Goal: Navigation & Orientation: Find specific page/section

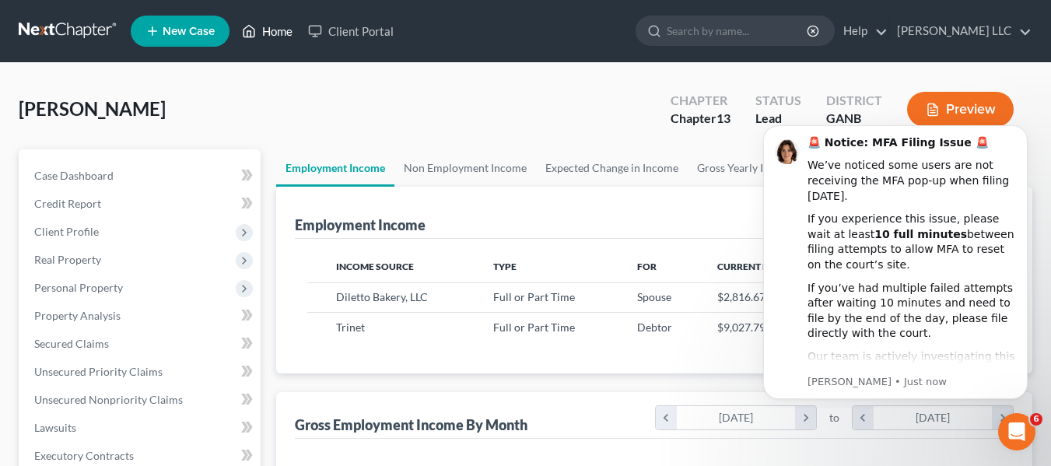
click at [282, 27] on link "Home" at bounding box center [267, 31] width 66 height 28
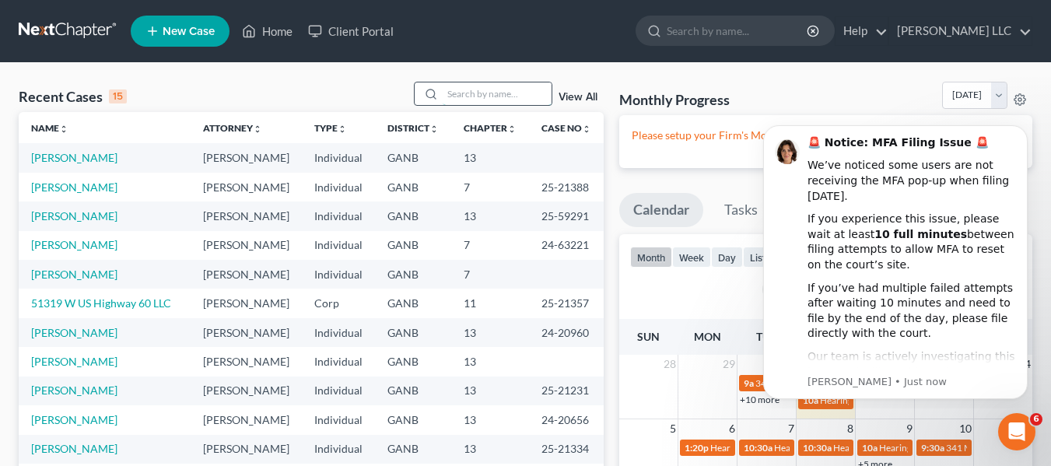
click at [456, 94] on input "search" at bounding box center [497, 93] width 109 height 23
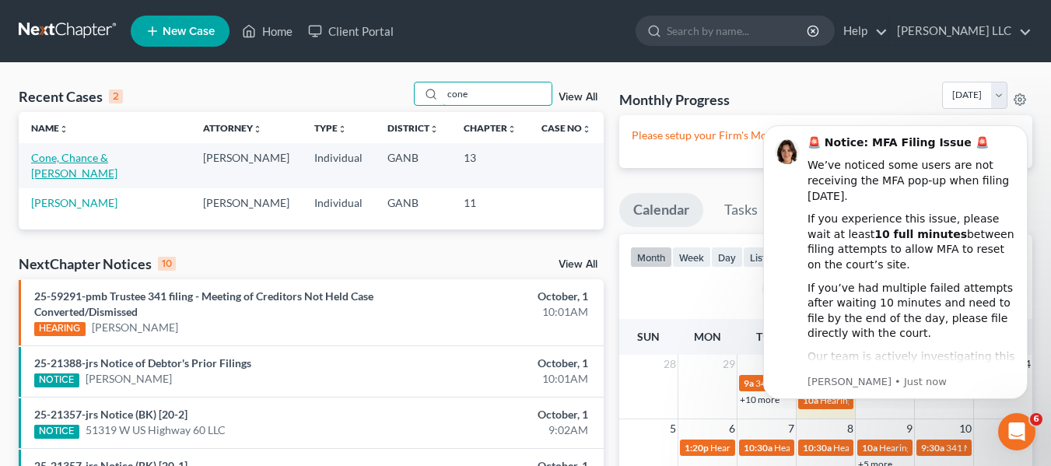
type input "cone"
click at [117, 163] on link "Cone, Chance & [PERSON_NAME]" at bounding box center [74, 165] width 86 height 29
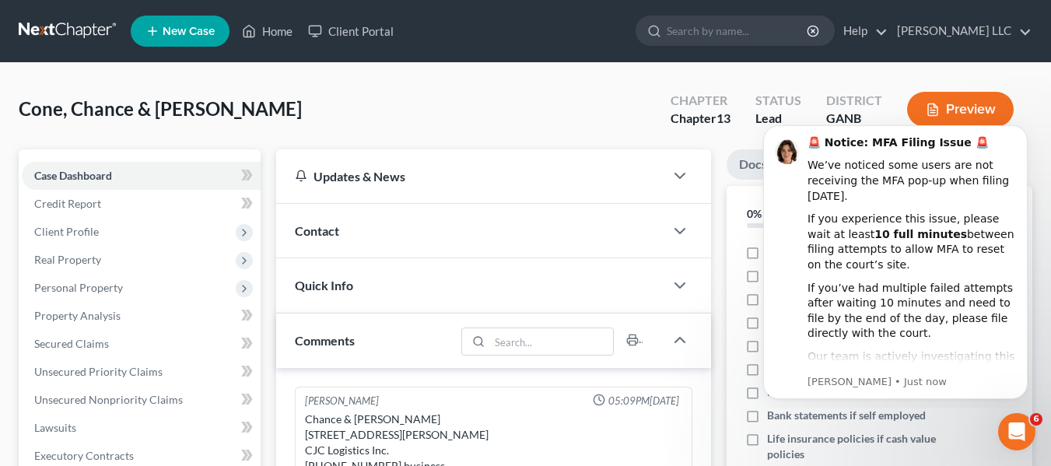
scroll to position [41, 0]
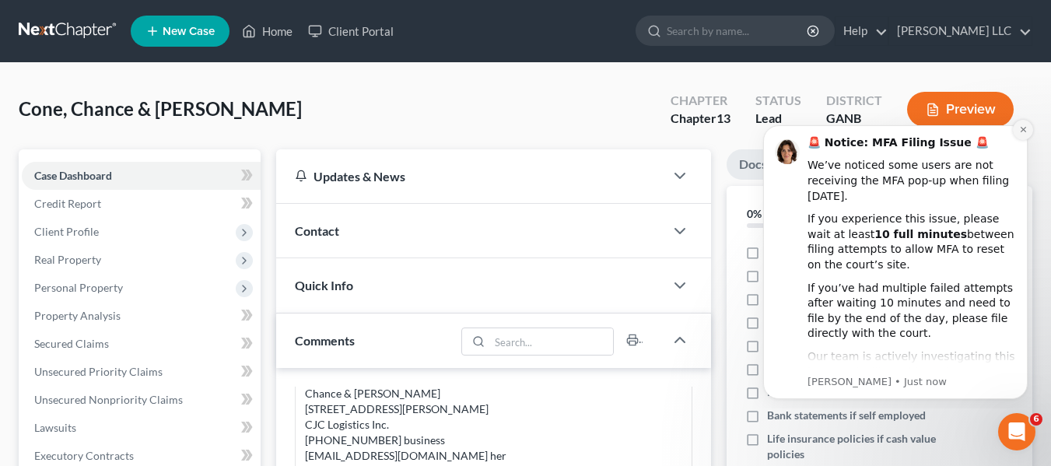
click at [1026, 130] on icon "Dismiss notification" at bounding box center [1023, 129] width 9 height 9
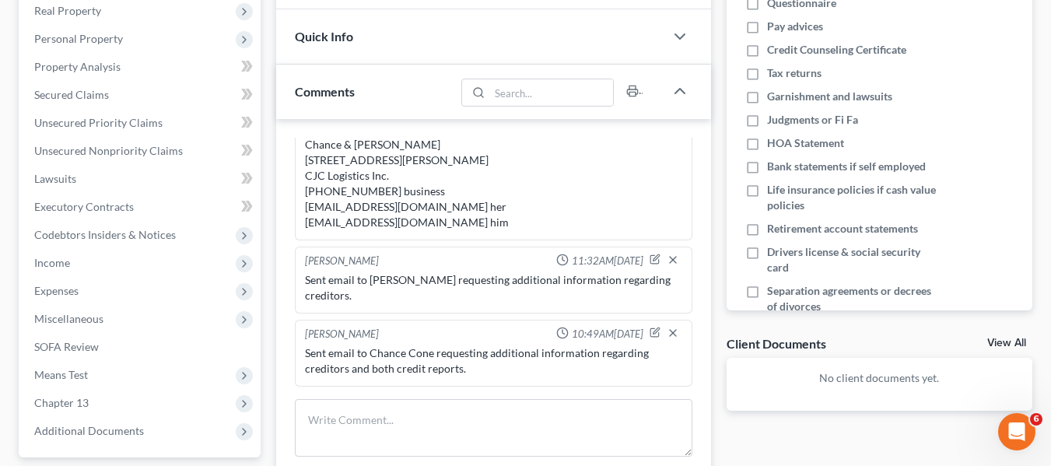
scroll to position [311, 0]
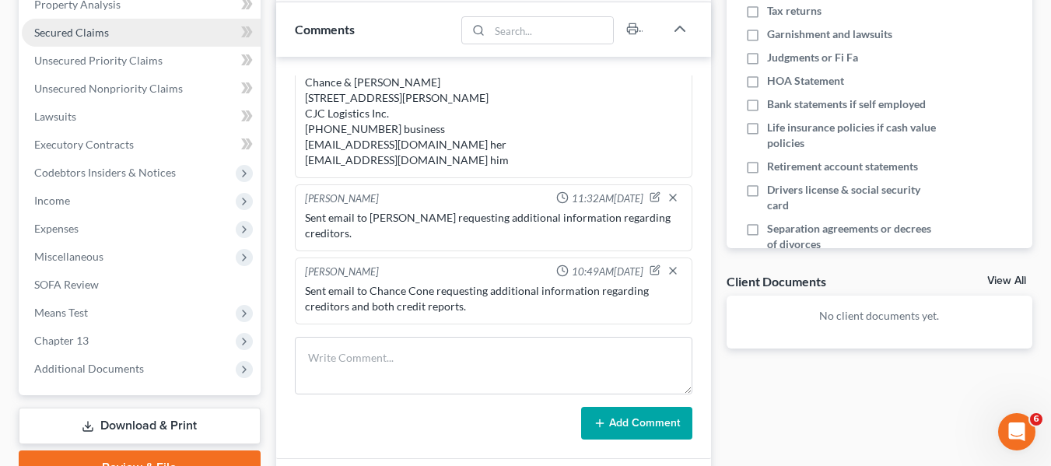
click at [93, 28] on span "Secured Claims" at bounding box center [71, 32] width 75 height 13
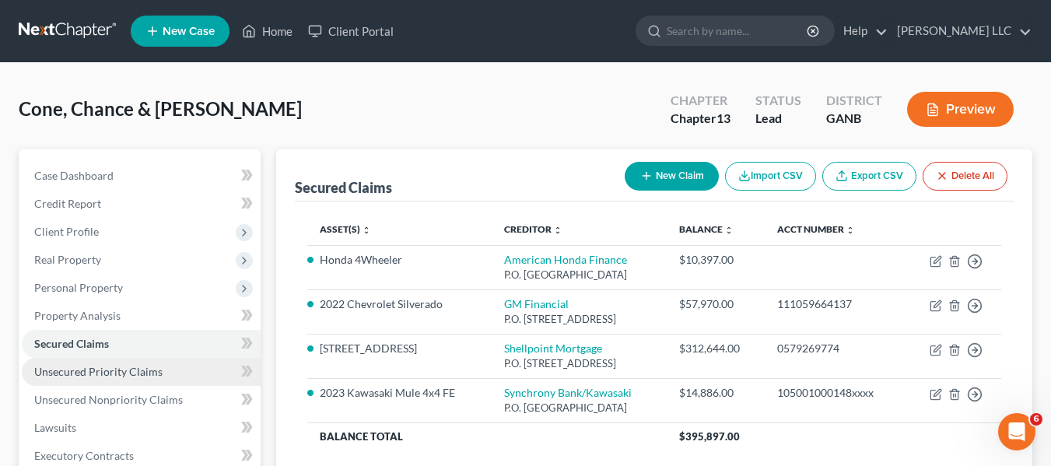
click at [113, 377] on span "Unsecured Priority Claims" at bounding box center [98, 371] width 128 height 13
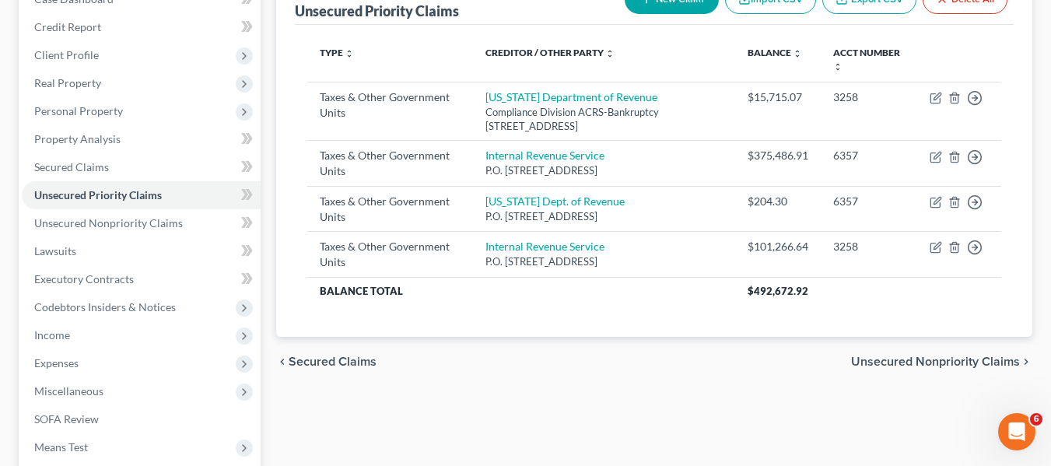
scroll to position [259, 0]
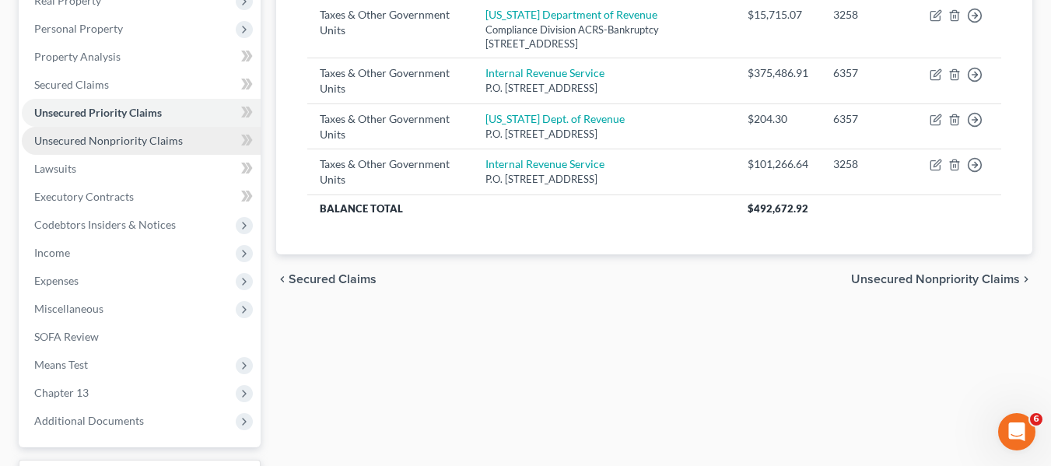
click at [184, 138] on link "Unsecured Nonpriority Claims" at bounding box center [141, 141] width 239 height 28
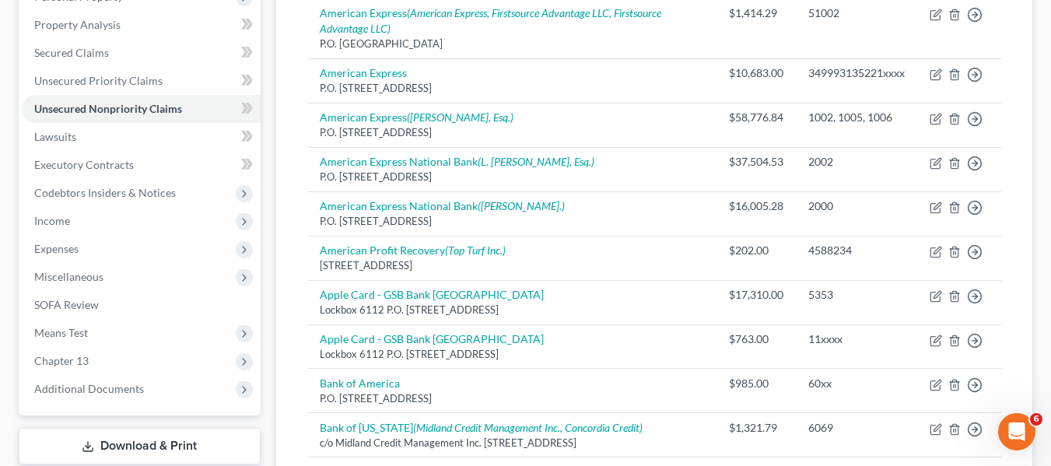
scroll to position [446, 0]
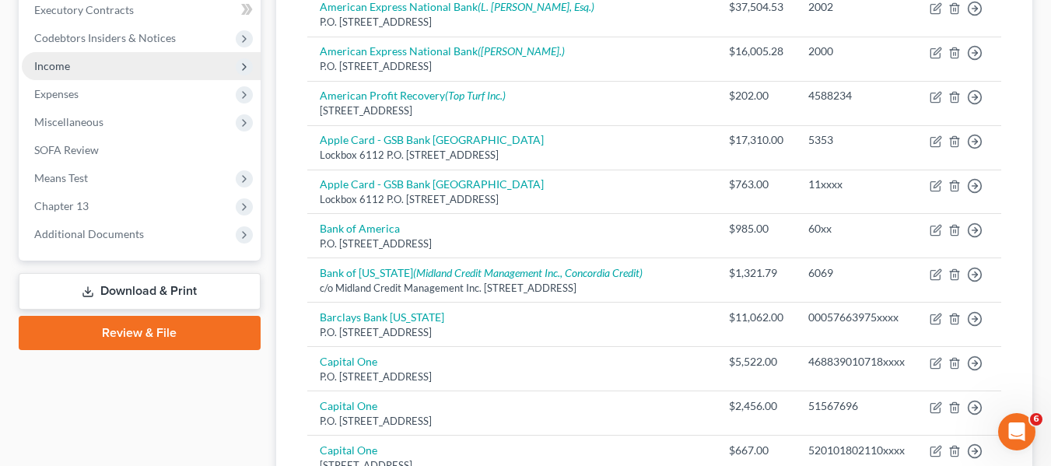
click at [110, 66] on span "Income" at bounding box center [141, 66] width 239 height 28
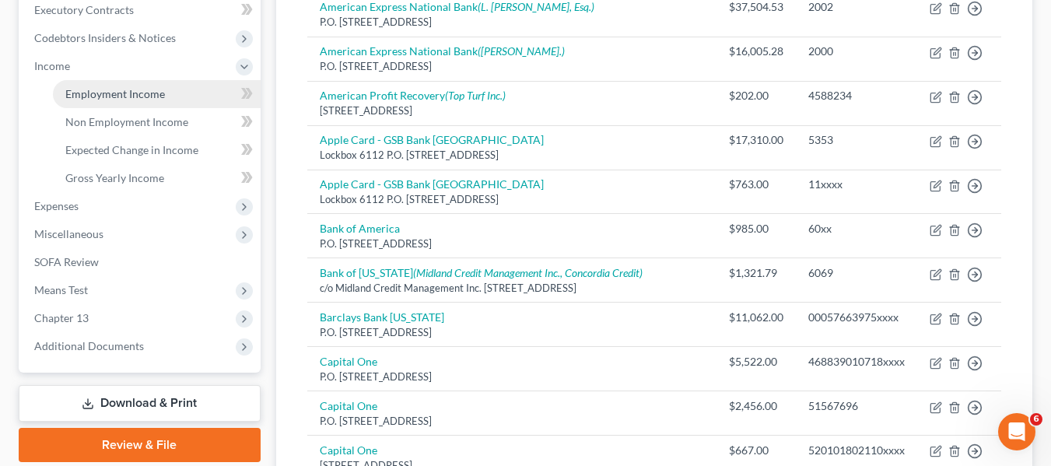
click at [114, 96] on span "Employment Income" at bounding box center [115, 93] width 100 height 13
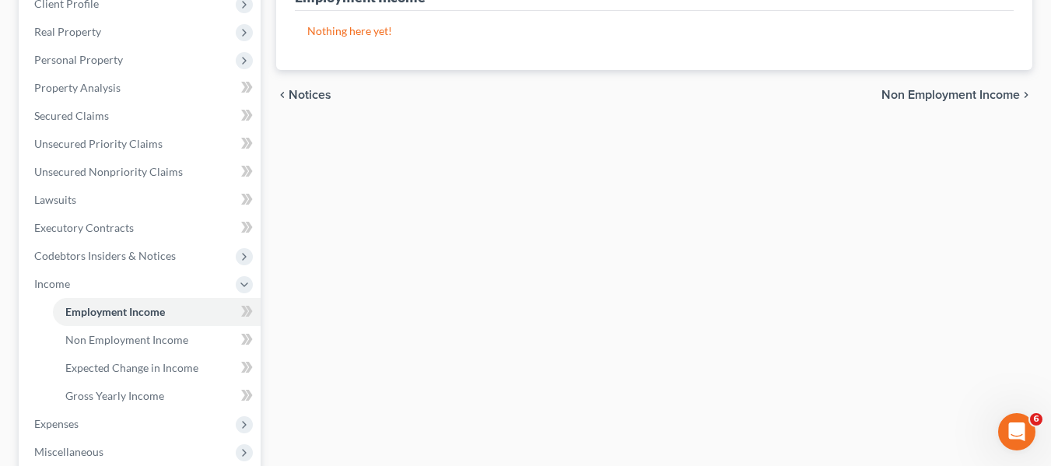
scroll to position [270, 0]
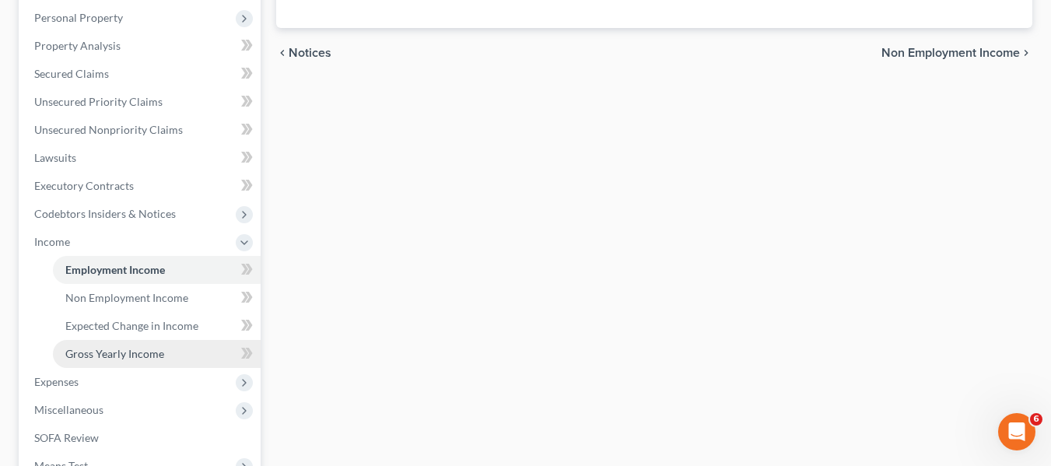
click at [128, 353] on span "Gross Yearly Income" at bounding box center [114, 353] width 99 height 13
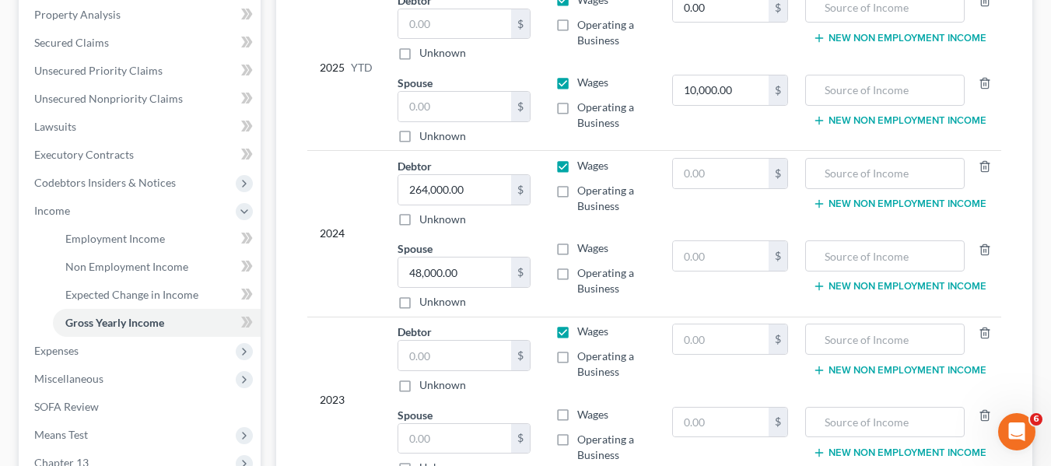
scroll to position [332, 0]
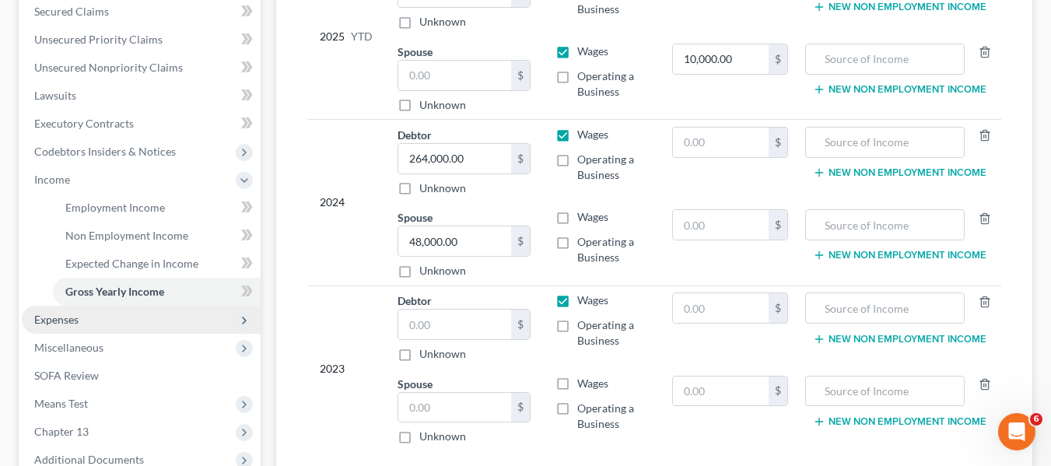
click at [78, 319] on span "Expenses" at bounding box center [56, 319] width 44 height 13
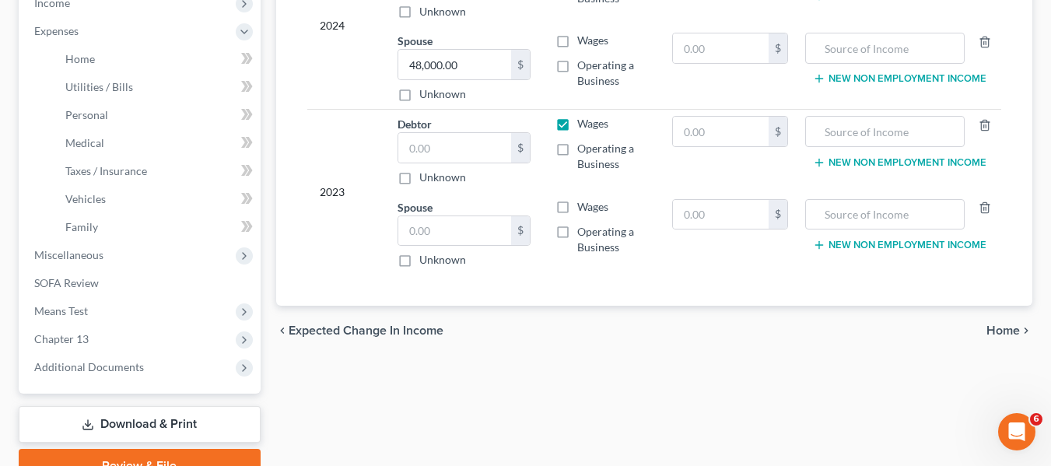
scroll to position [539, 0]
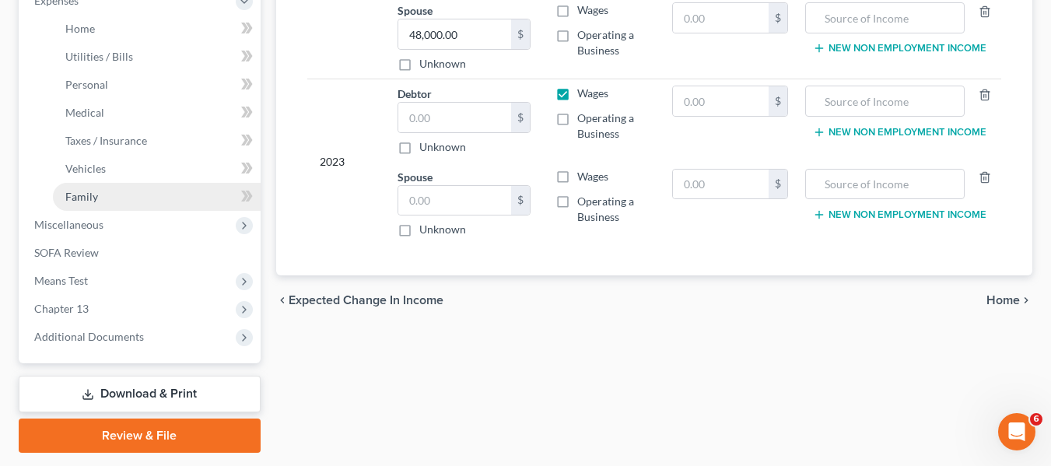
click at [91, 204] on link "Family" at bounding box center [157, 197] width 208 height 28
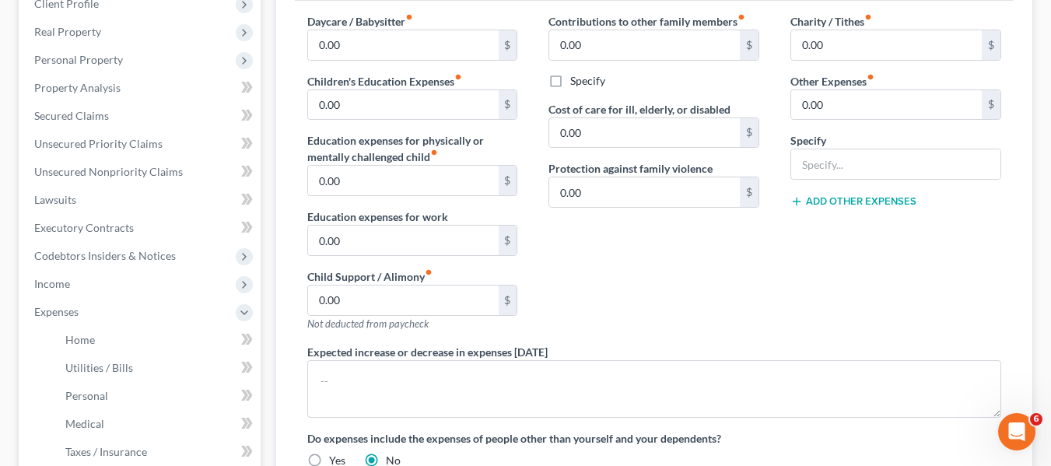
scroll to position [239, 0]
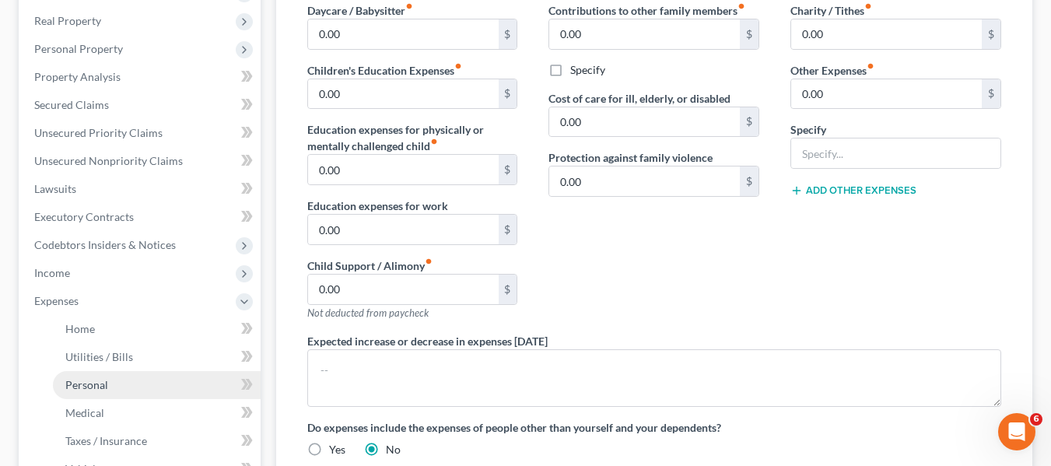
click at [107, 377] on link "Personal" at bounding box center [157, 385] width 208 height 28
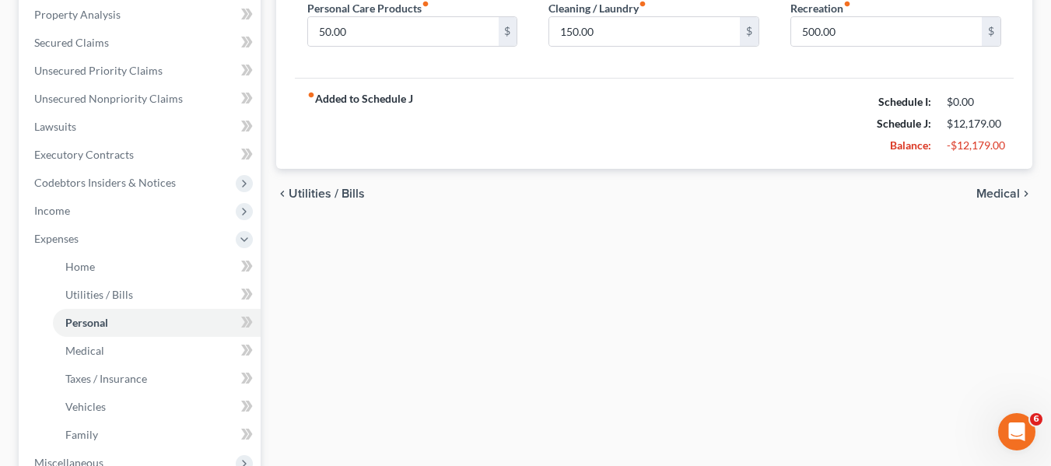
scroll to position [321, 0]
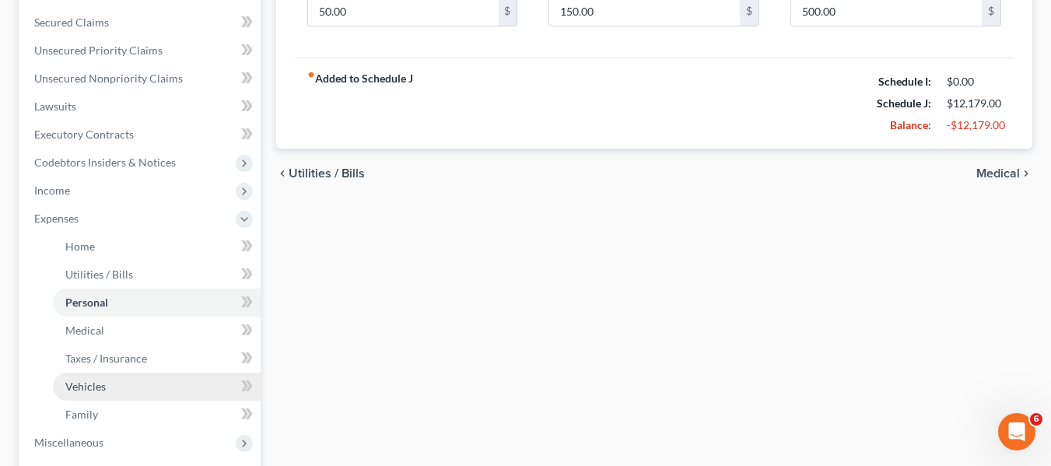
click at [91, 384] on span "Vehicles" at bounding box center [85, 386] width 40 height 13
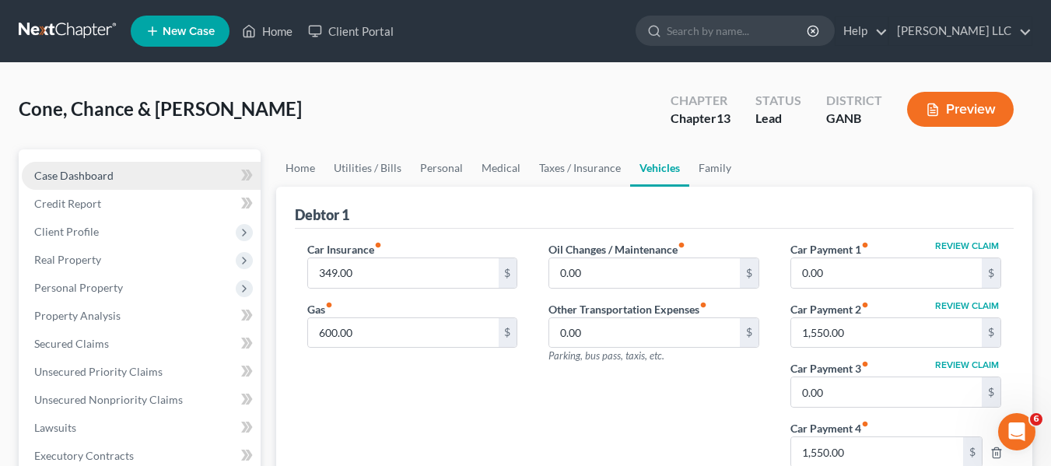
click at [92, 175] on span "Case Dashboard" at bounding box center [73, 175] width 79 height 13
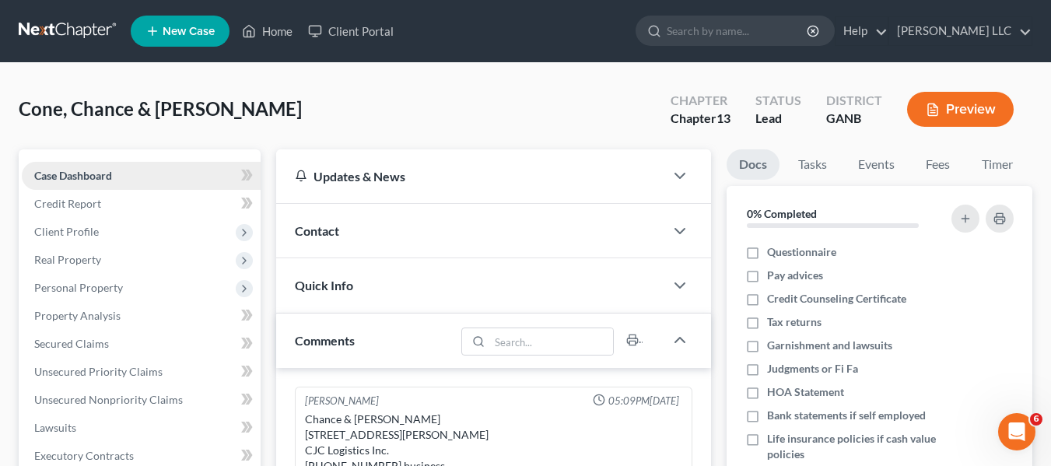
scroll to position [41, 0]
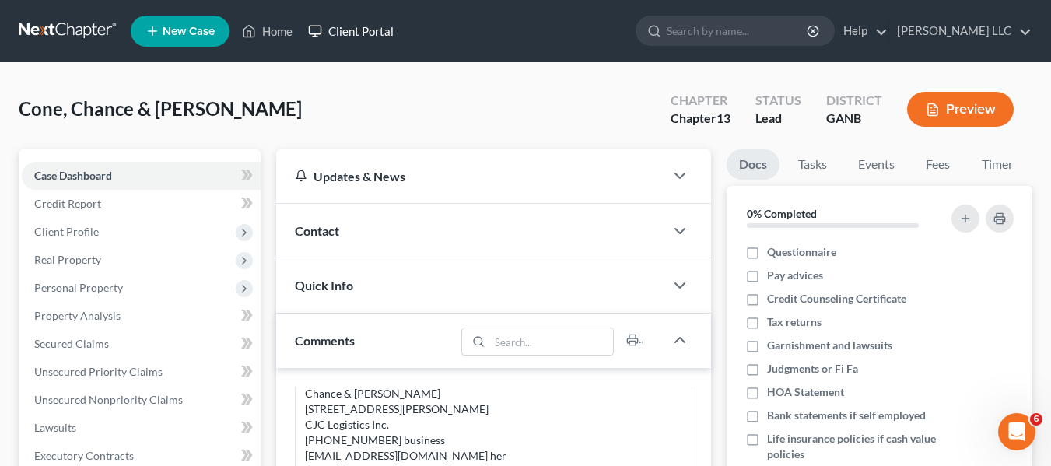
click at [383, 38] on link "Client Portal" at bounding box center [350, 31] width 101 height 28
